Goal: Check status: Check status

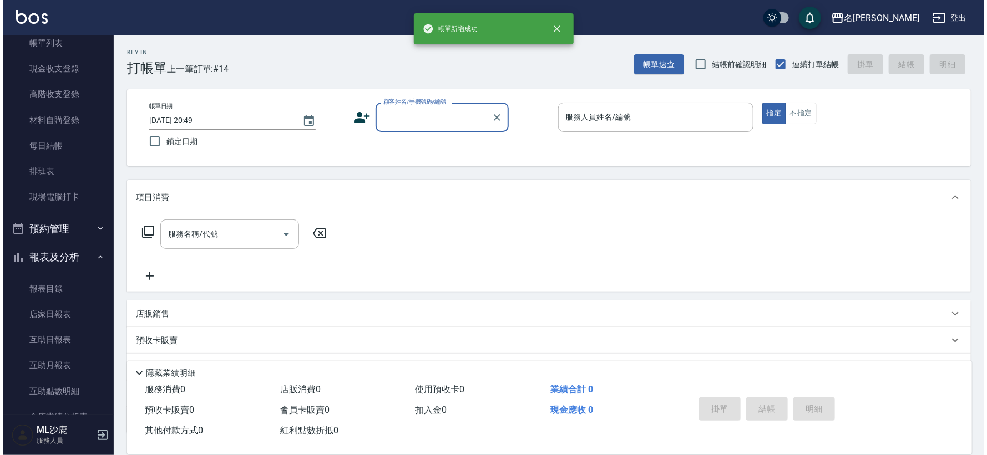
scroll to position [185, 0]
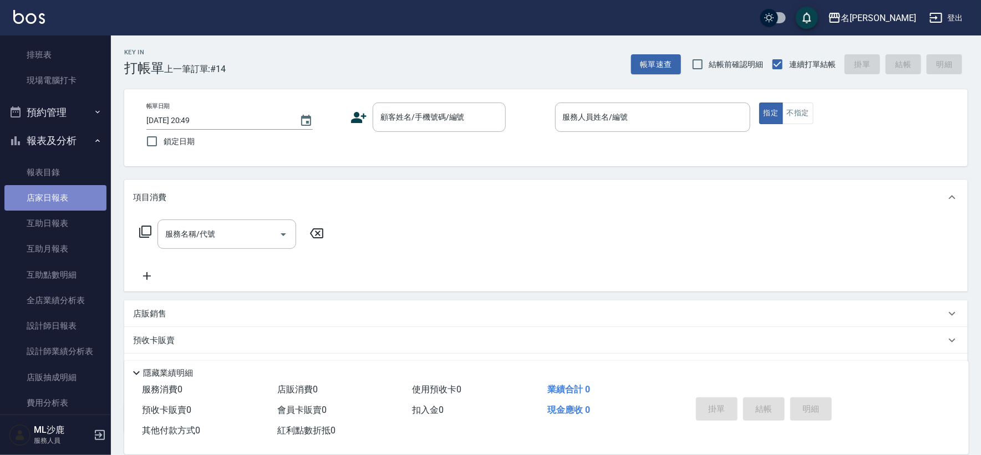
click at [57, 199] on link "店家日報表" at bounding box center [55, 198] width 102 height 26
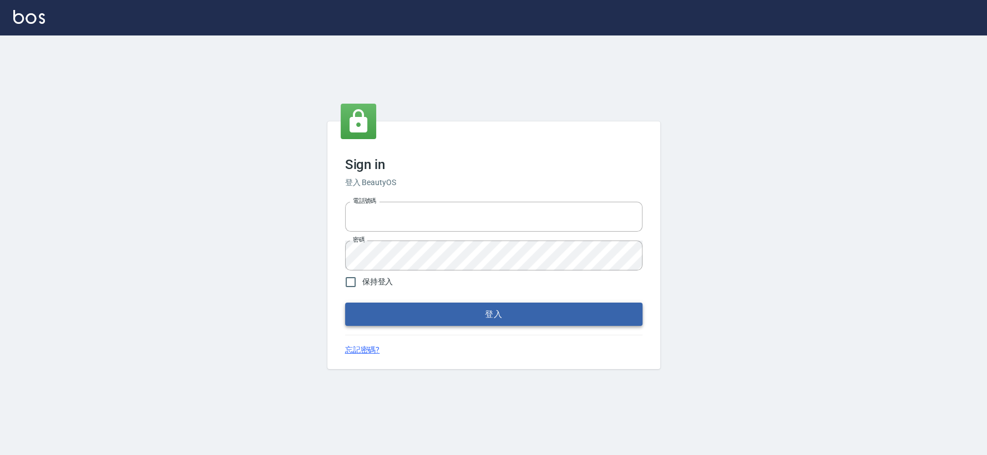
type input "0426653545"
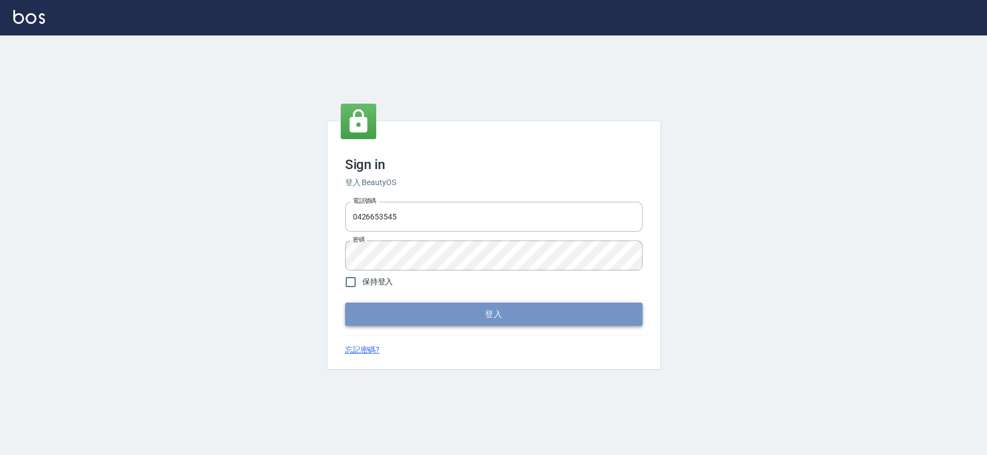
click at [473, 322] on button "登入" at bounding box center [493, 314] width 297 height 23
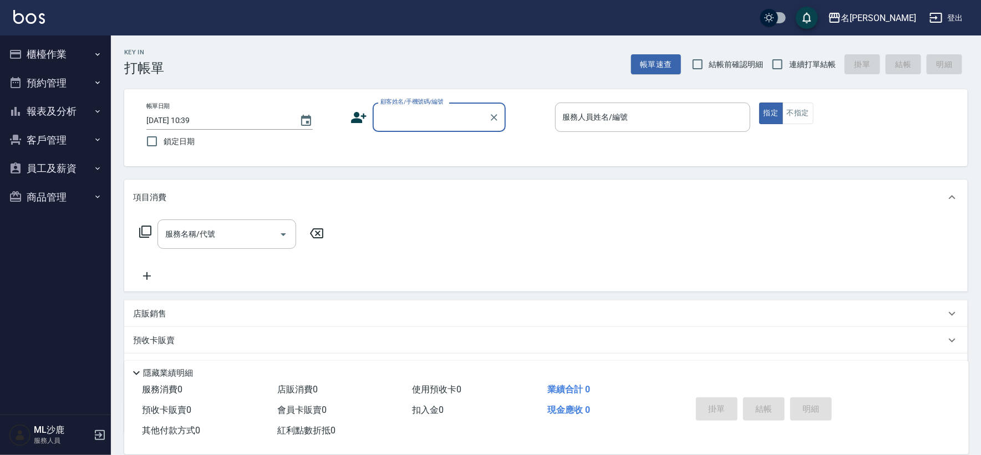
click at [54, 105] on button "報表及分析" at bounding box center [55, 111] width 102 height 29
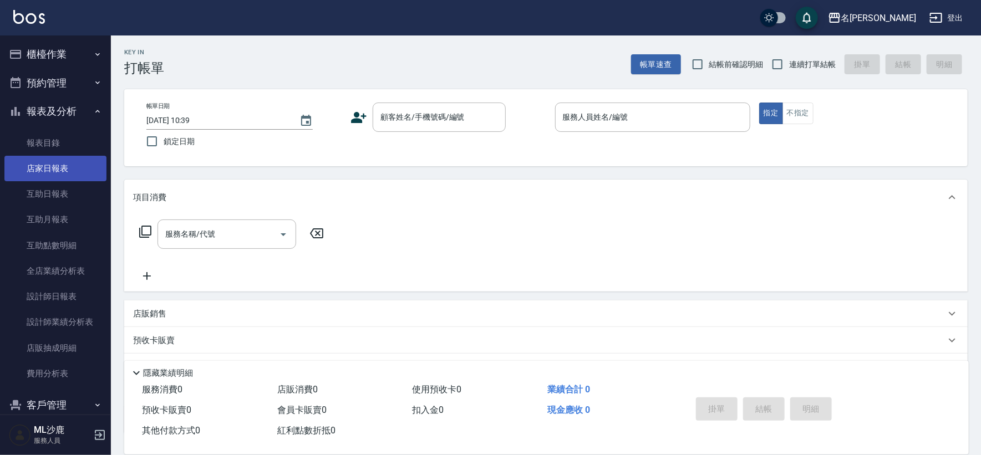
click at [55, 173] on link "店家日報表" at bounding box center [55, 169] width 102 height 26
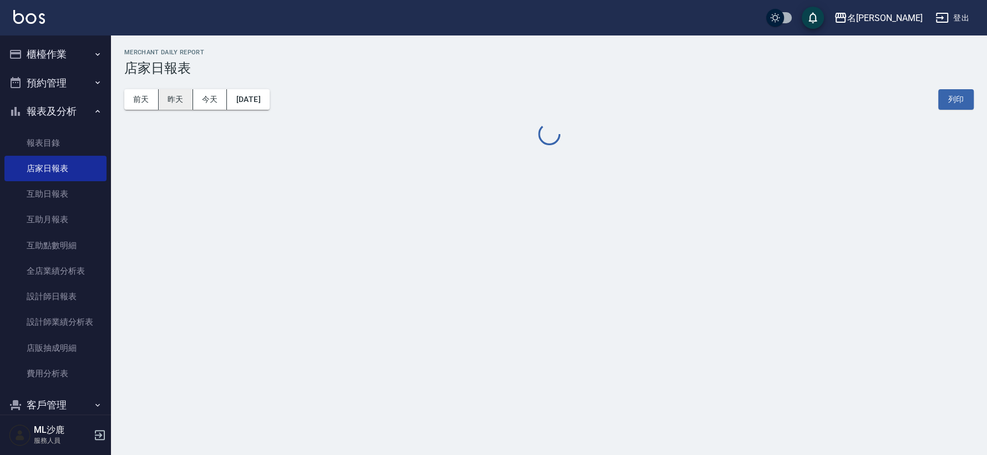
click at [173, 105] on button "昨天" at bounding box center [176, 99] width 34 height 21
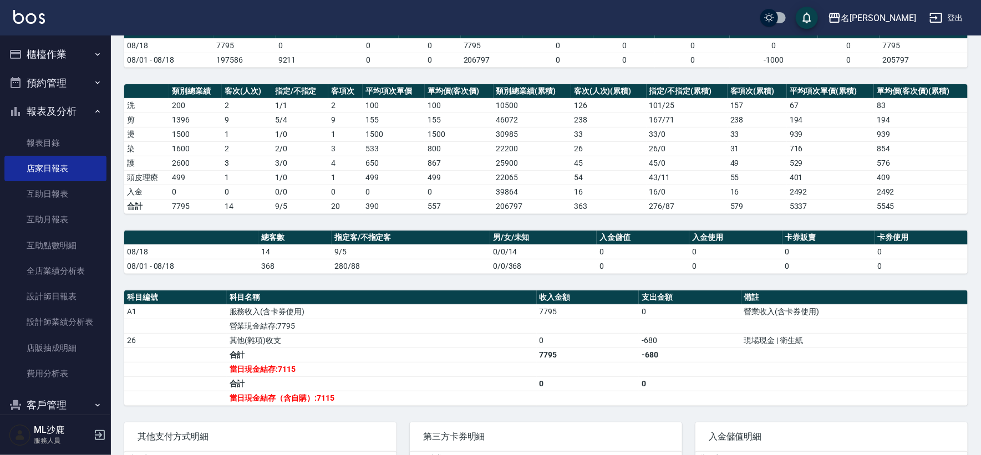
scroll to position [189, 0]
